Goal: Transaction & Acquisition: Purchase product/service

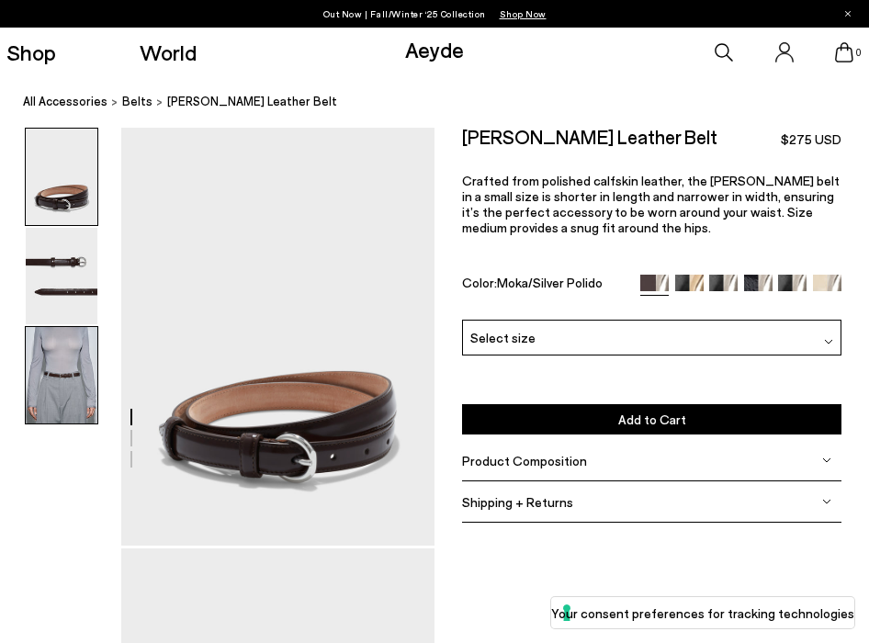
click at [50, 366] on img at bounding box center [62, 375] width 72 height 96
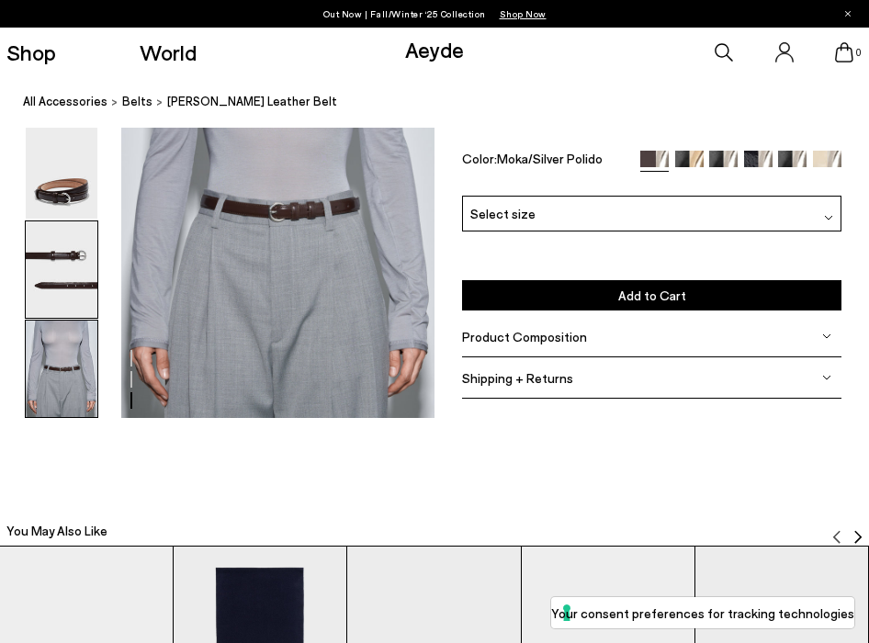
click at [51, 267] on img at bounding box center [62, 269] width 72 height 96
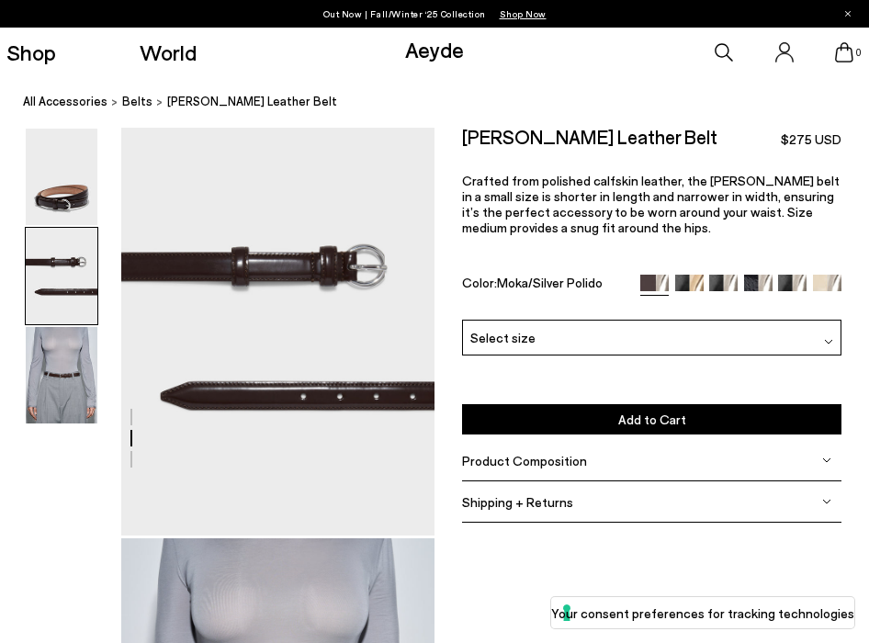
scroll to position [422, 0]
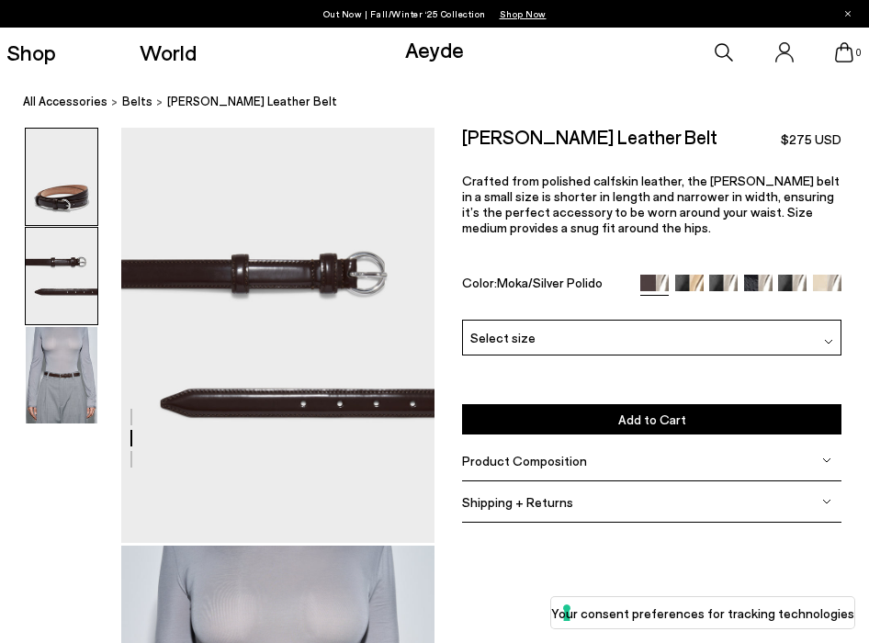
click at [55, 206] on img at bounding box center [62, 177] width 72 height 96
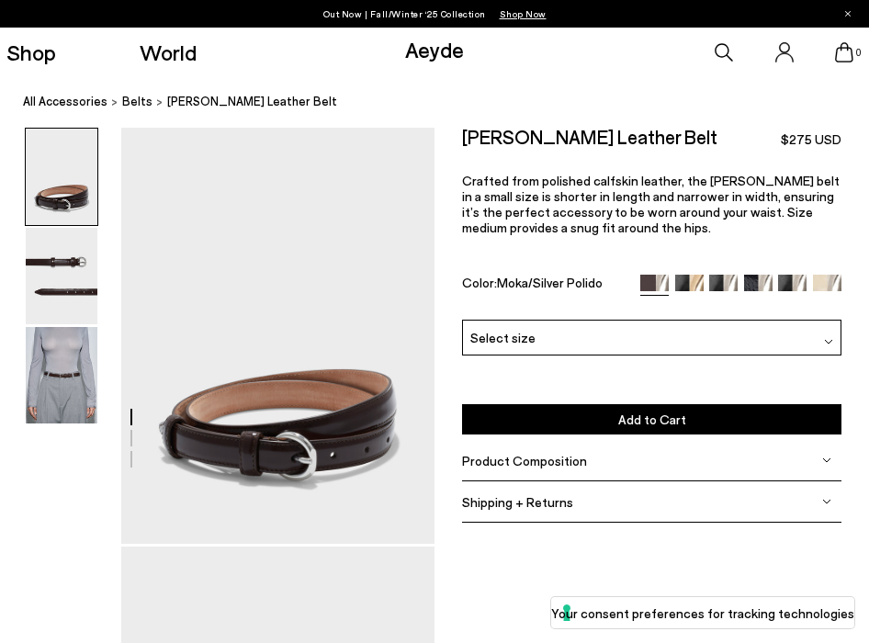
scroll to position [0, 0]
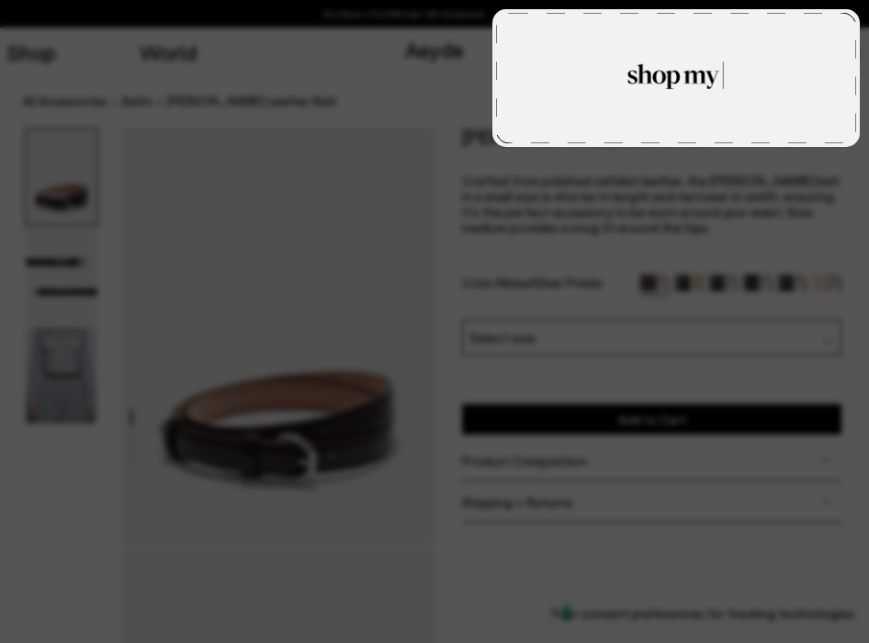
type textarea "**********"
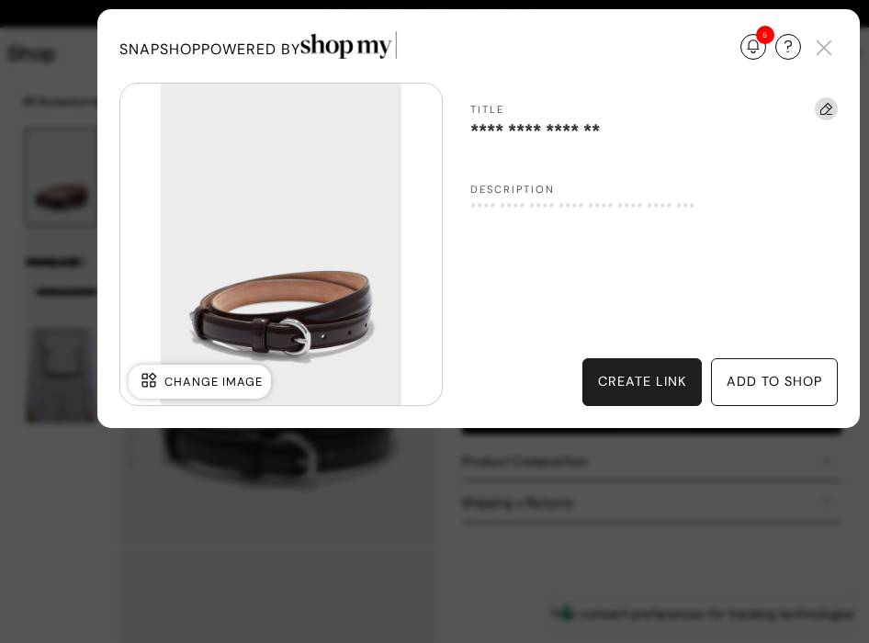
click at [626, 376] on div "create link" at bounding box center [642, 382] width 88 height 20
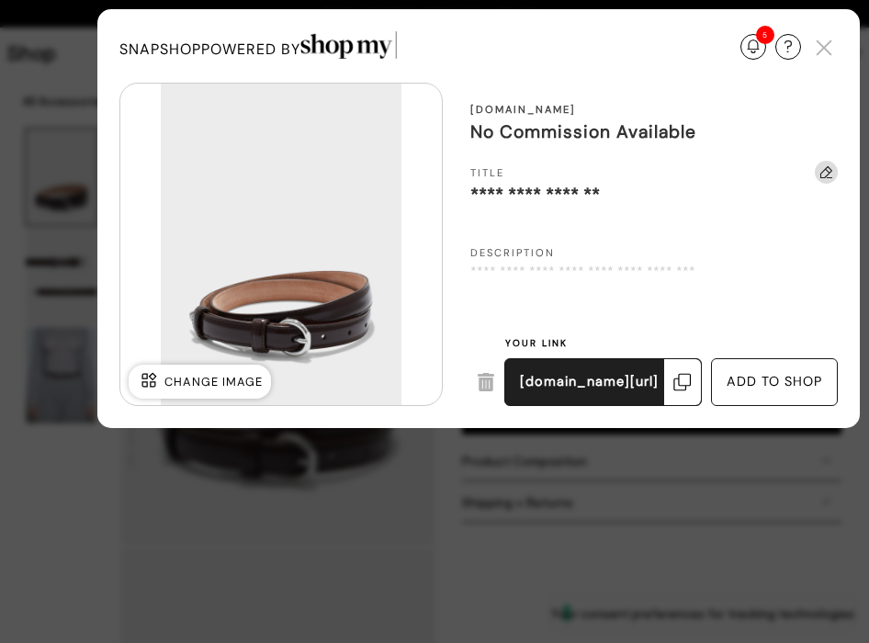
click at [543, 489] on div "Update Required We've detected that you are using an old version of SnapShop. I…" at bounding box center [434, 321] width 869 height 643
